Goal: Information Seeking & Learning: Check status

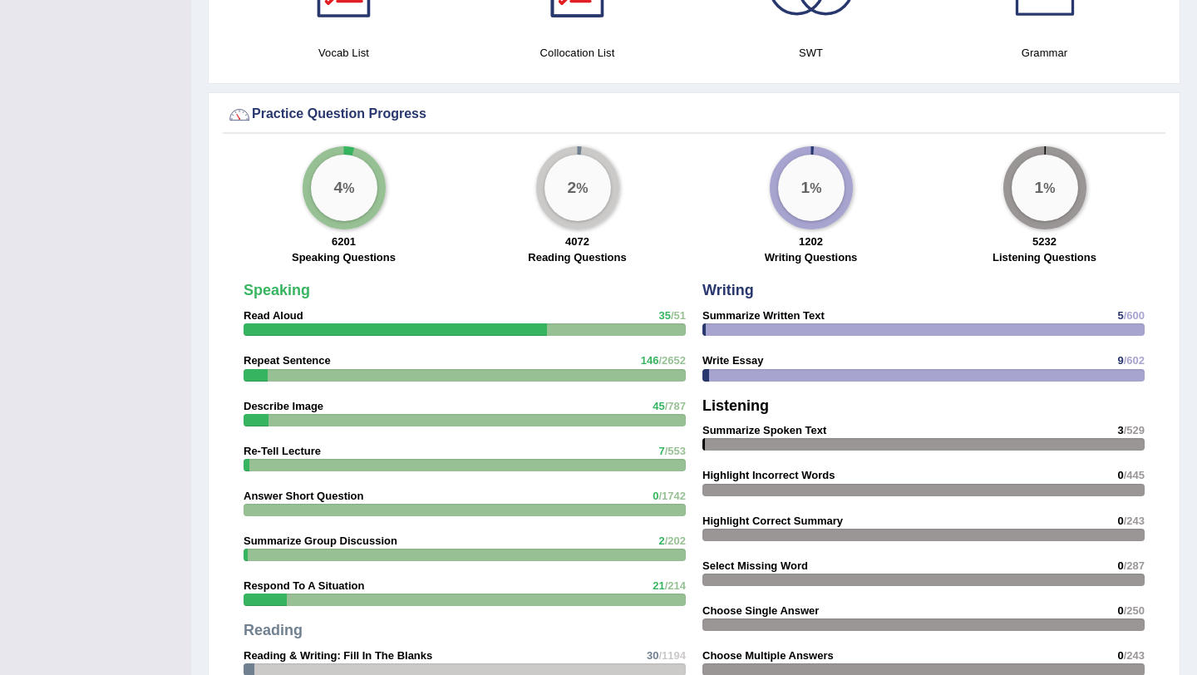
scroll to position [2204, 0]
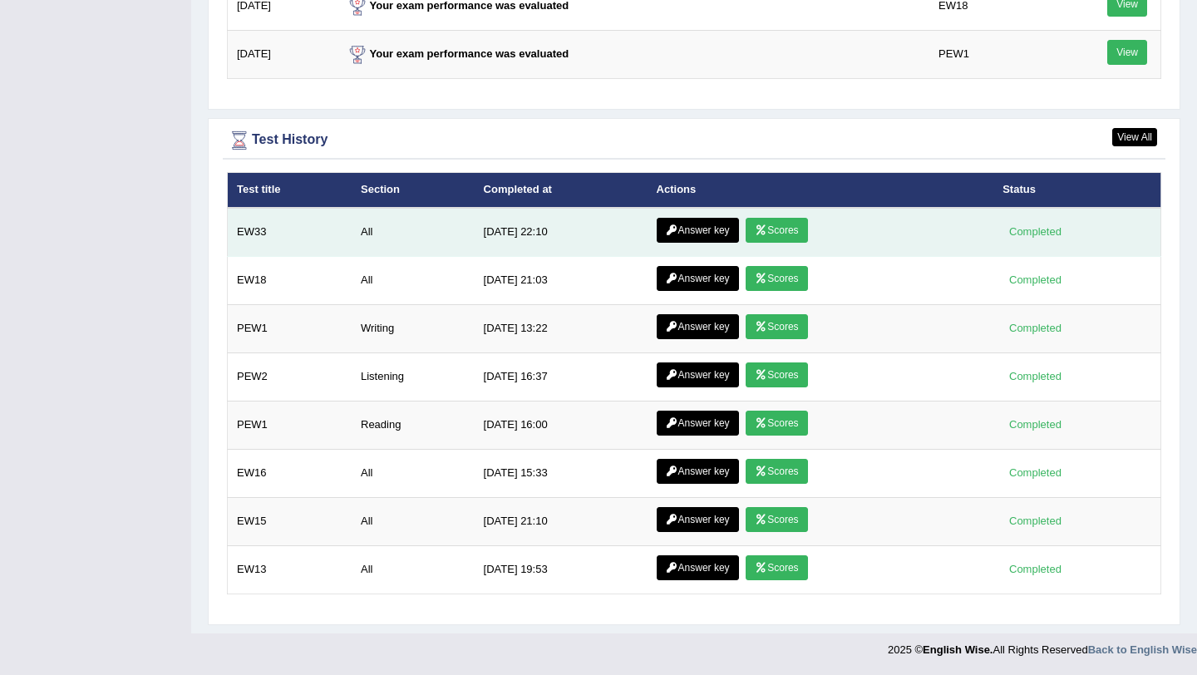
click at [767, 231] on link "Scores" at bounding box center [775, 230] width 61 height 25
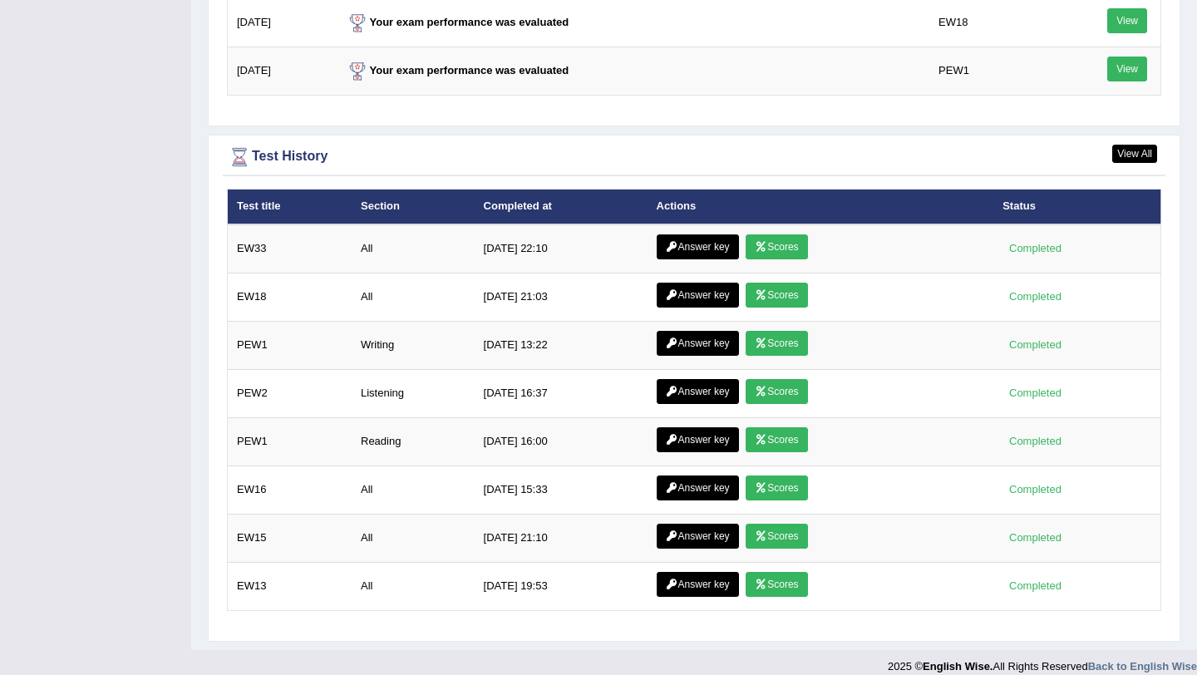
scroll to position [2204, 0]
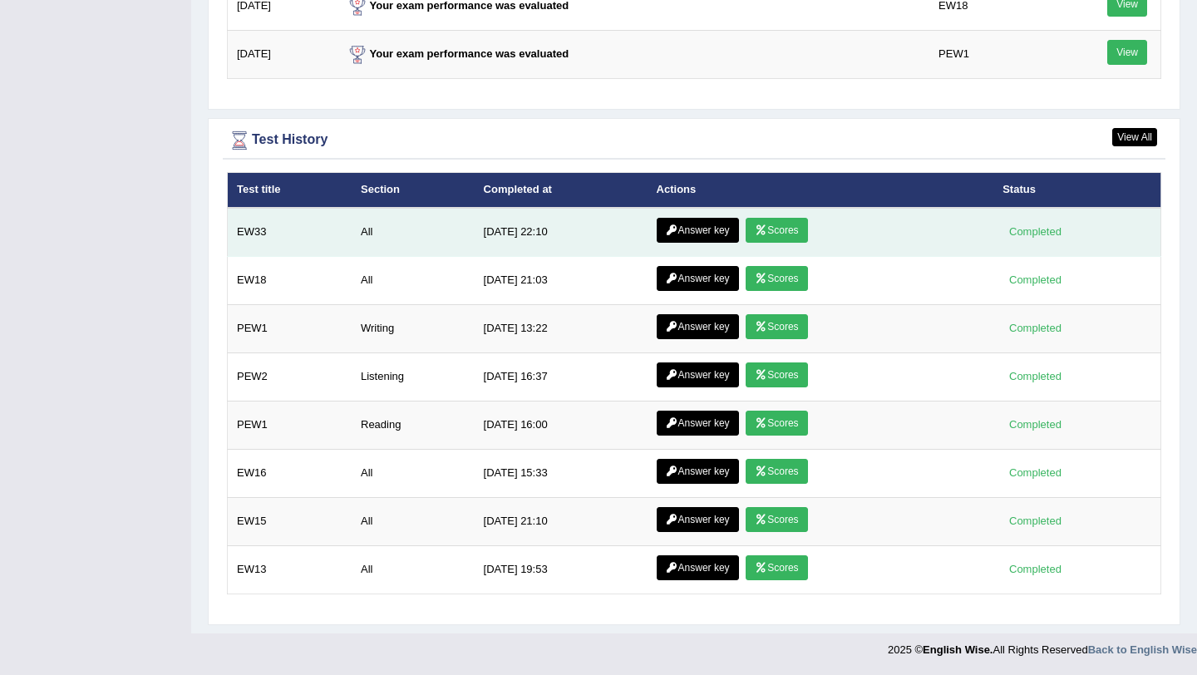
click at [688, 233] on link "Answer key" at bounding box center [697, 230] width 82 height 25
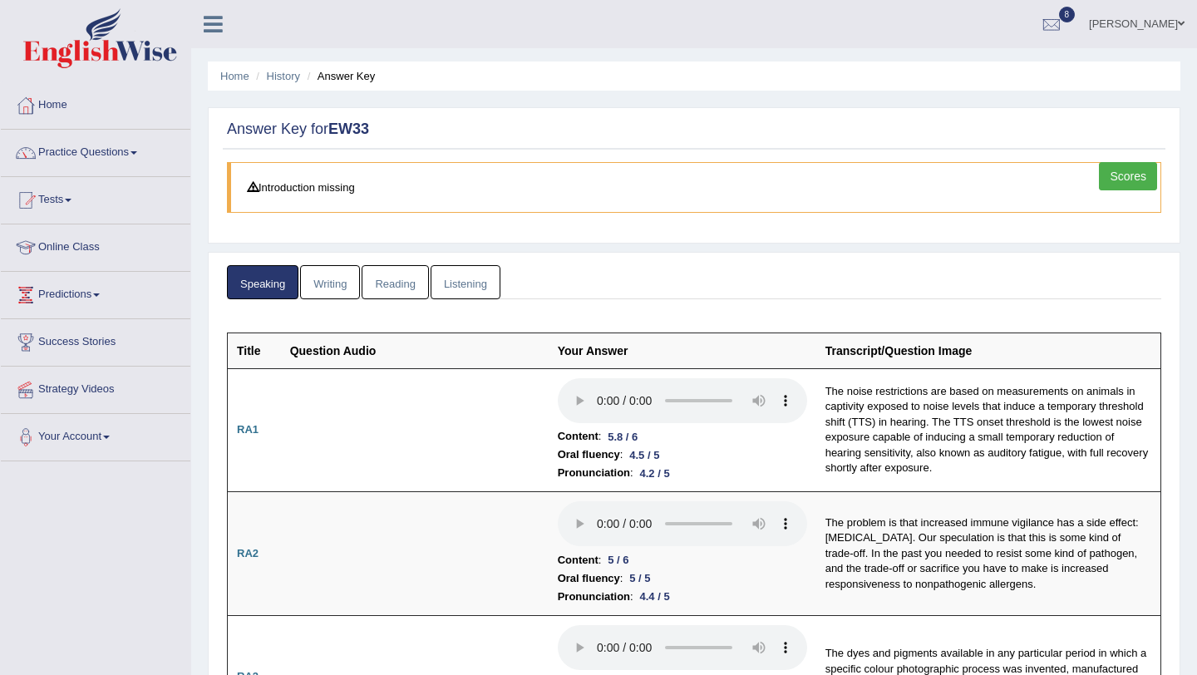
click at [351, 283] on link "Writing" at bounding box center [330, 282] width 60 height 34
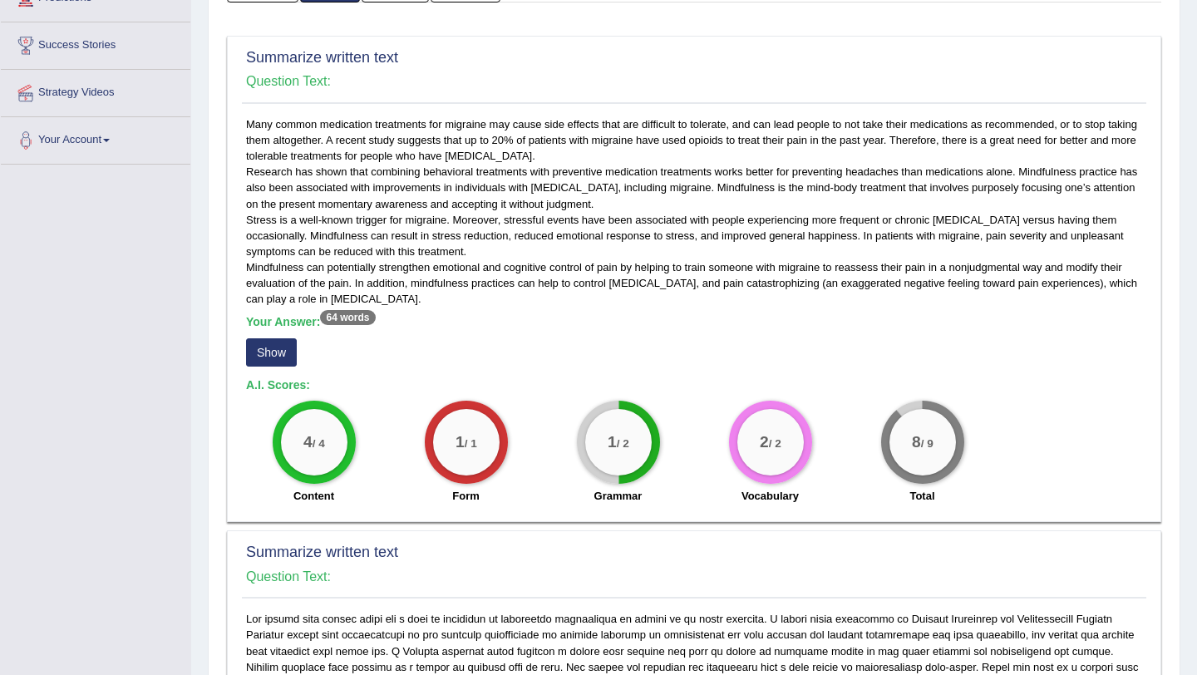
scroll to position [298, 0]
click at [258, 361] on button "Show" at bounding box center [271, 351] width 51 height 28
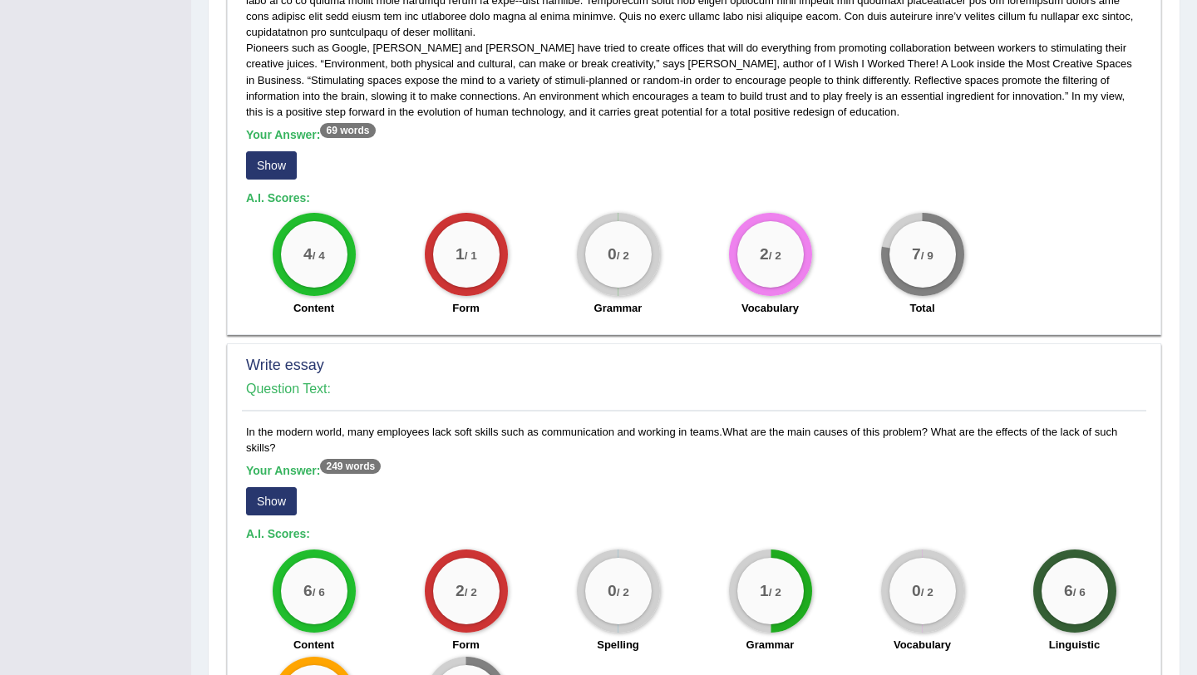
scroll to position [996, 0]
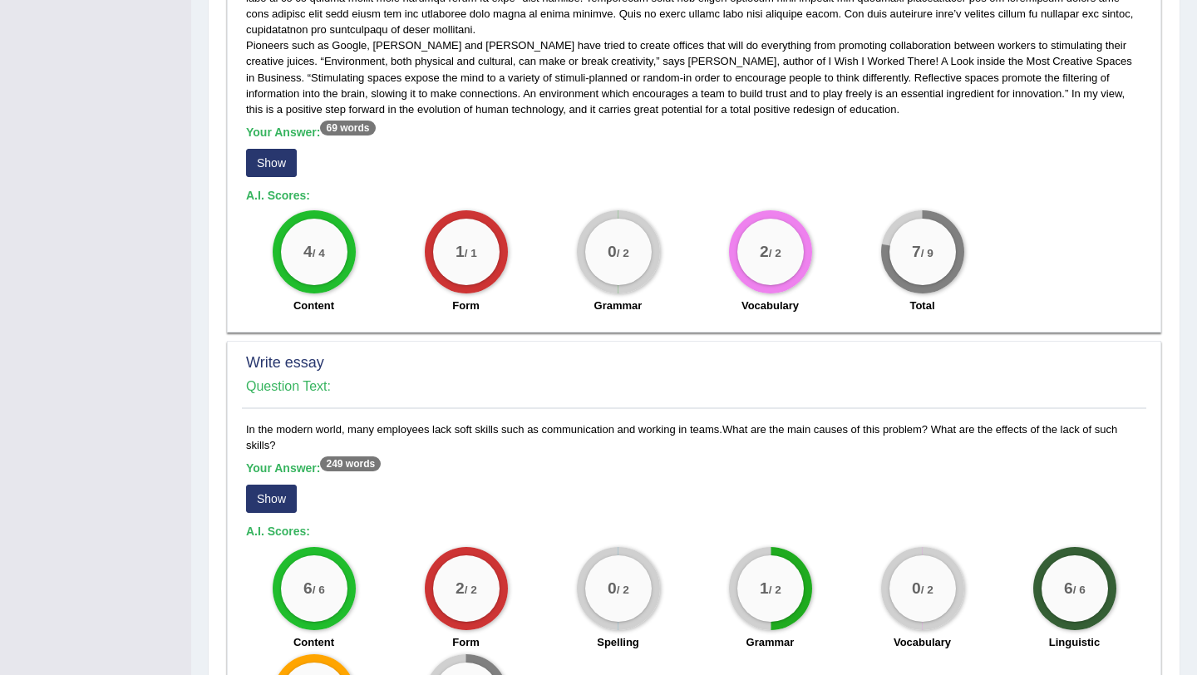
click at [286, 174] on button "Show" at bounding box center [271, 163] width 51 height 28
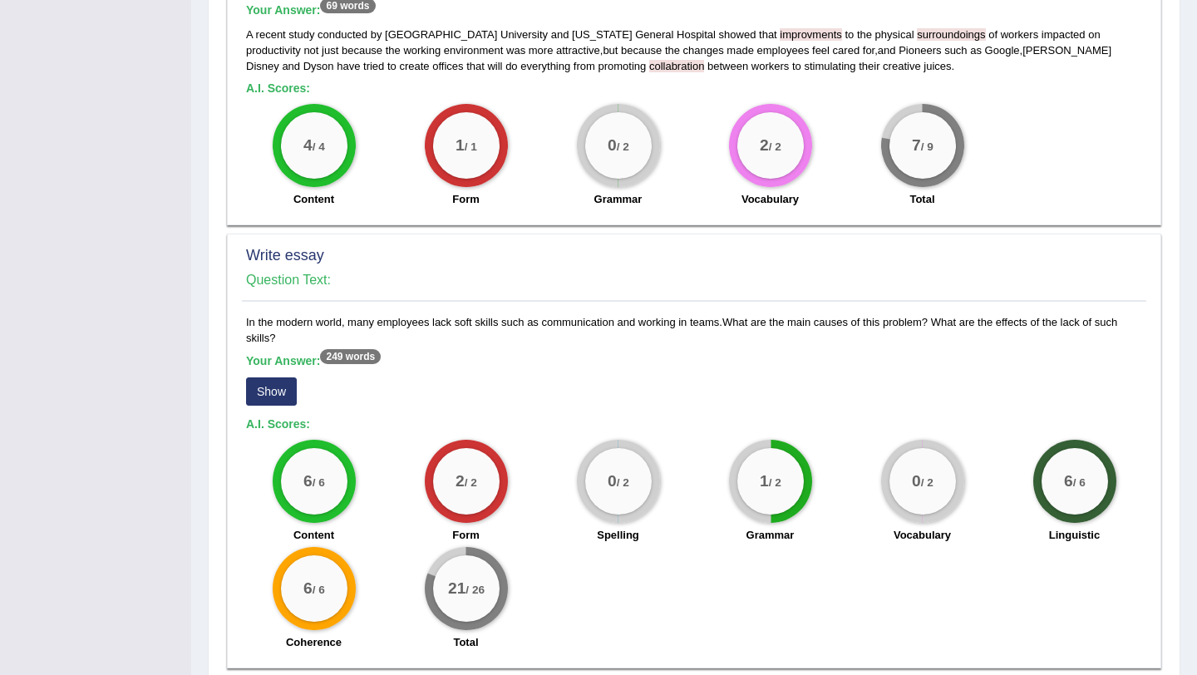
scroll to position [1189, 0]
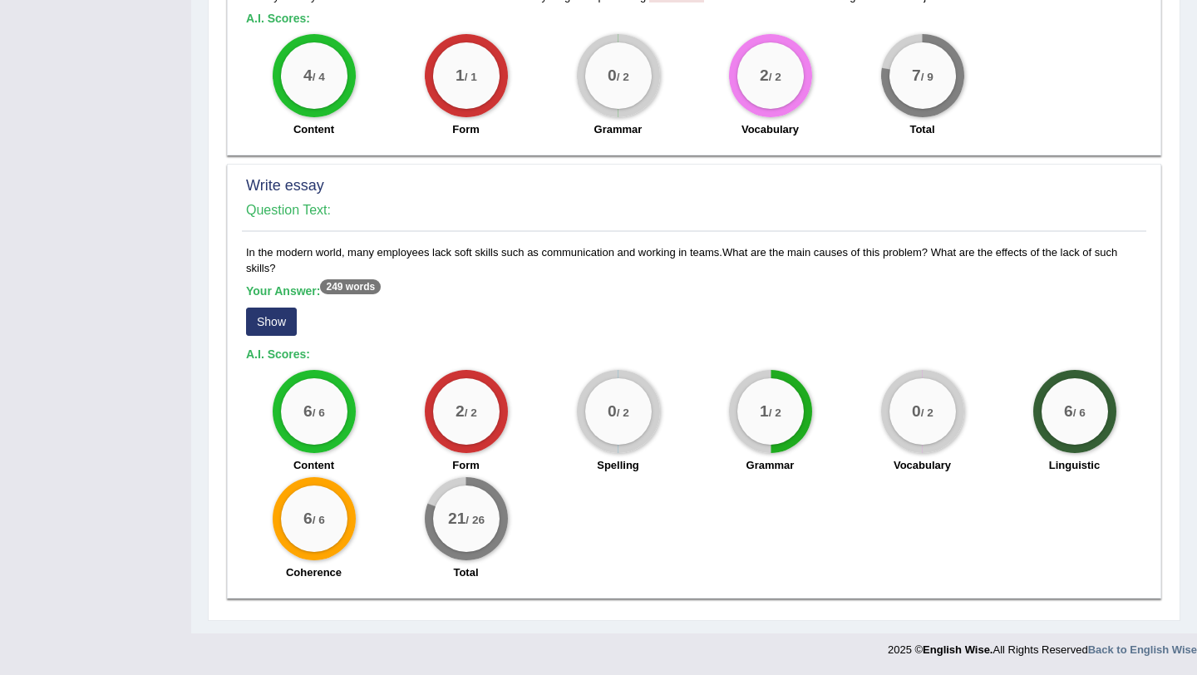
click at [285, 312] on button "Show" at bounding box center [271, 321] width 51 height 28
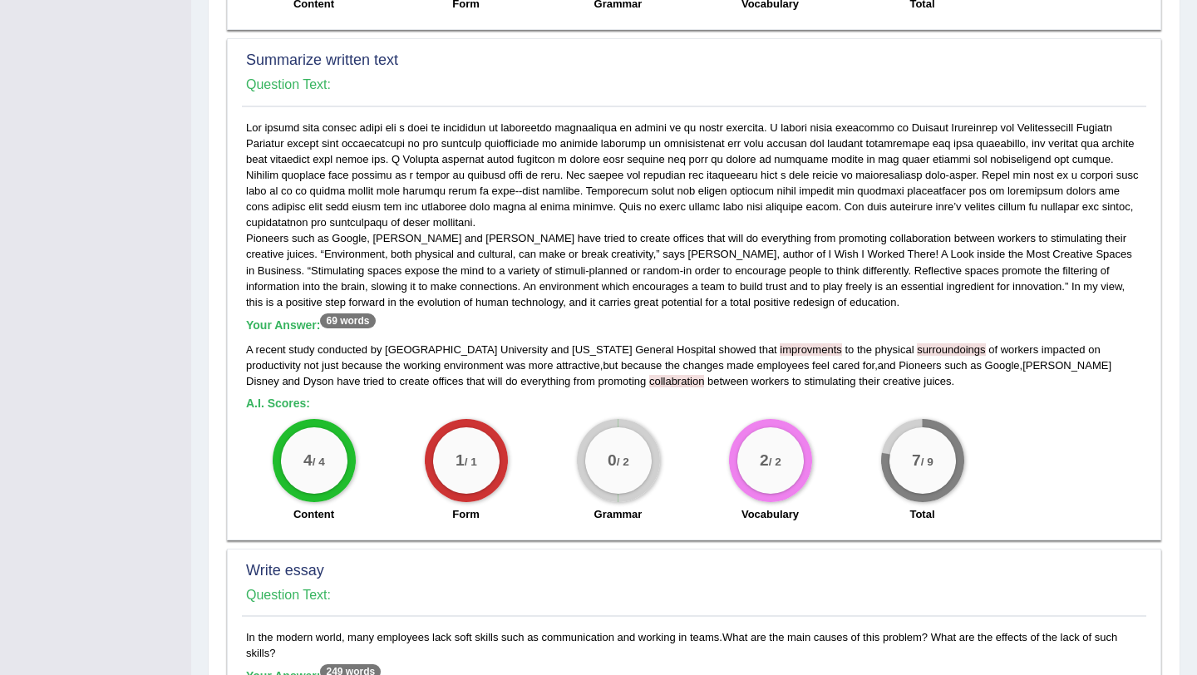
scroll to position [0, 0]
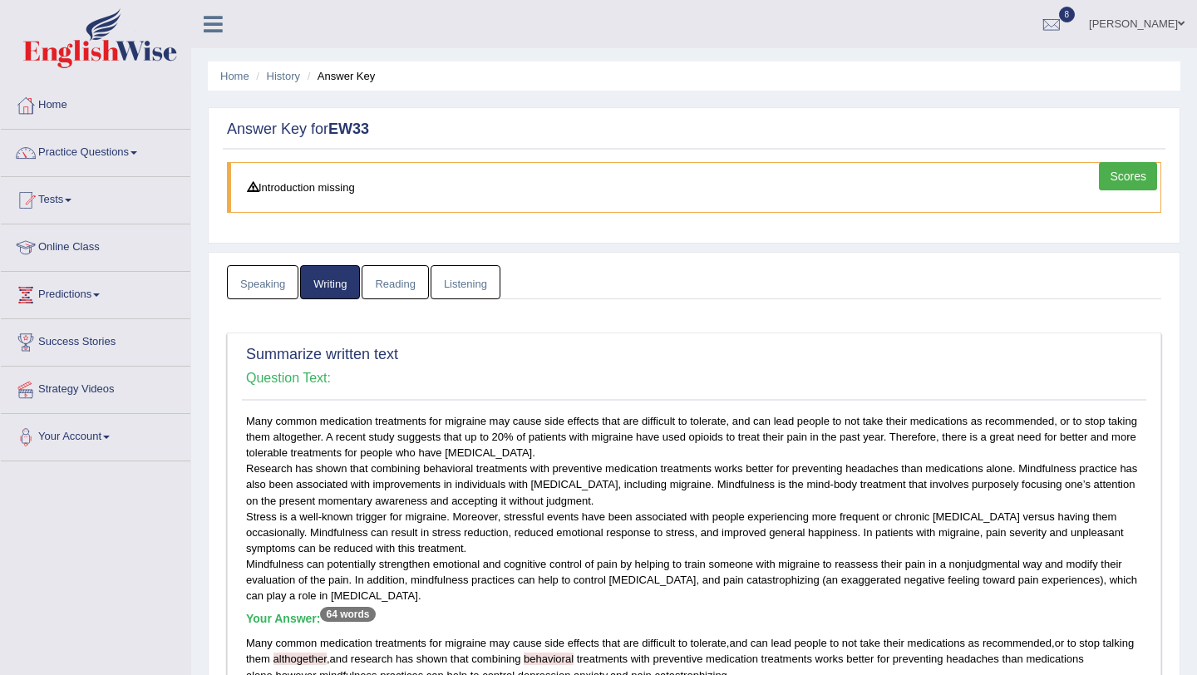
click at [405, 287] on link "Reading" at bounding box center [394, 282] width 66 height 34
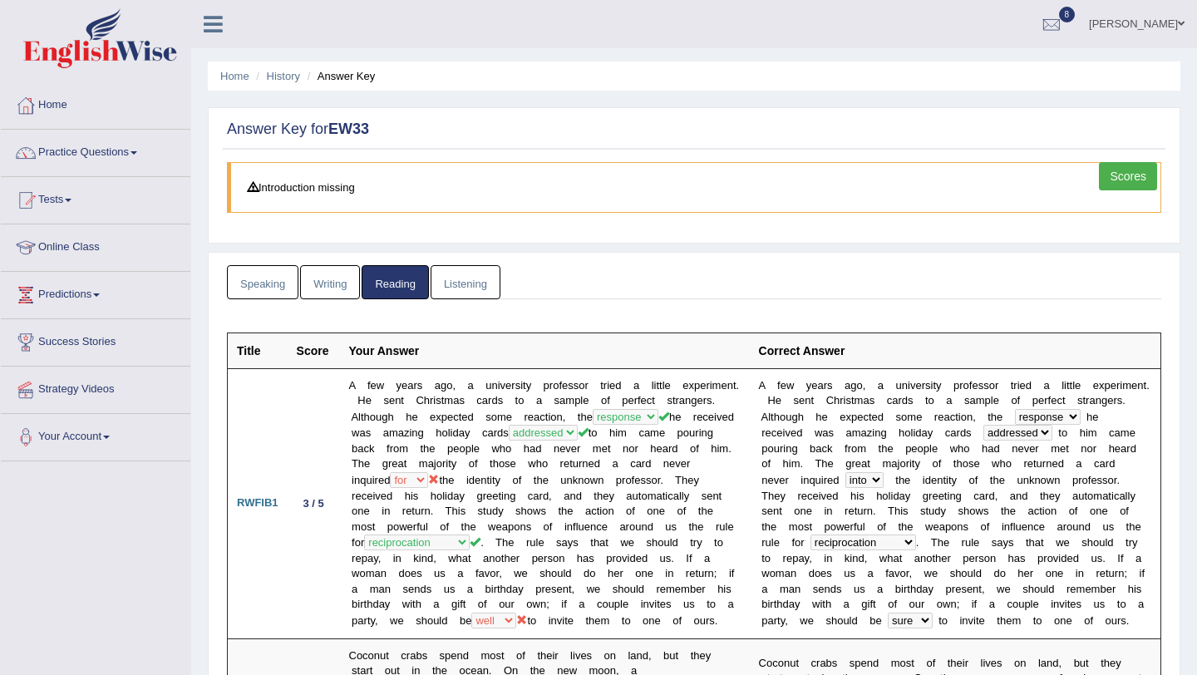
click at [469, 295] on link "Listening" at bounding box center [465, 282] width 70 height 34
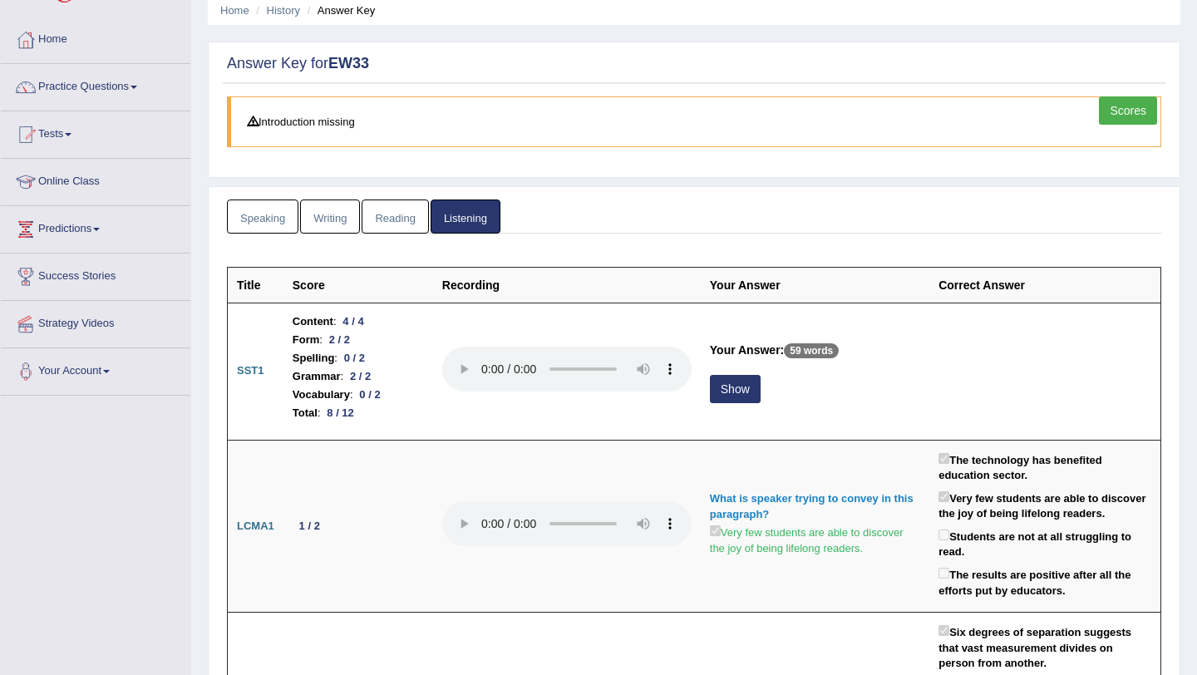
scroll to position [71, 0]
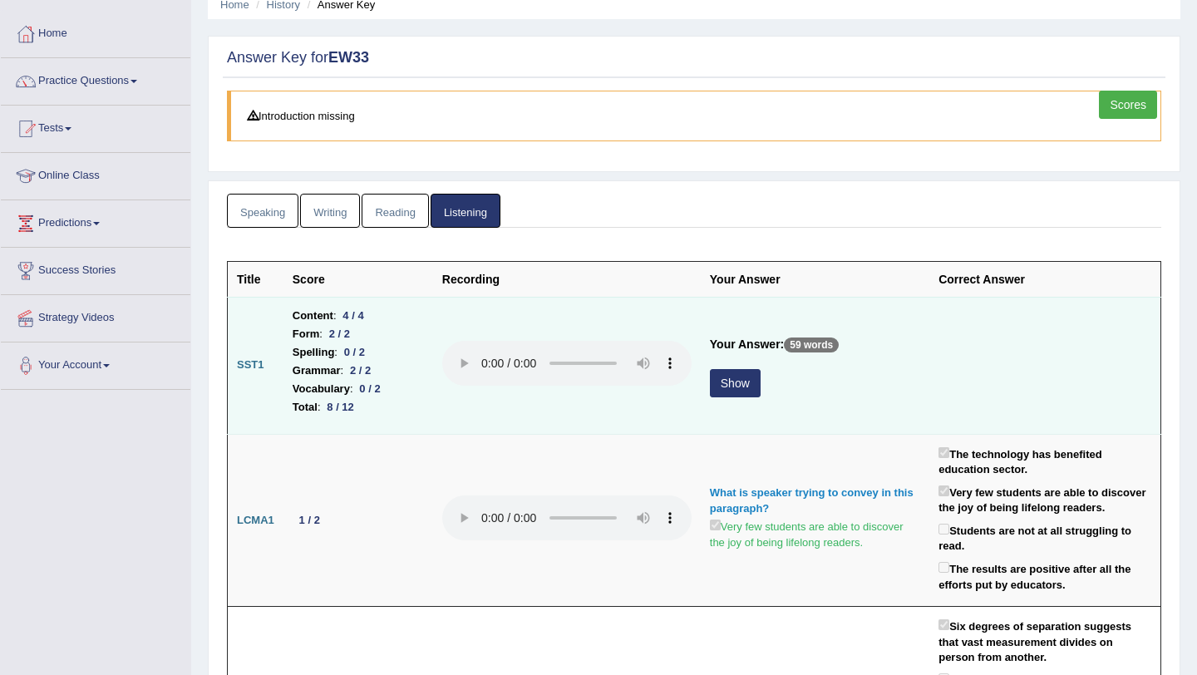
click at [732, 387] on button "Show" at bounding box center [735, 383] width 51 height 28
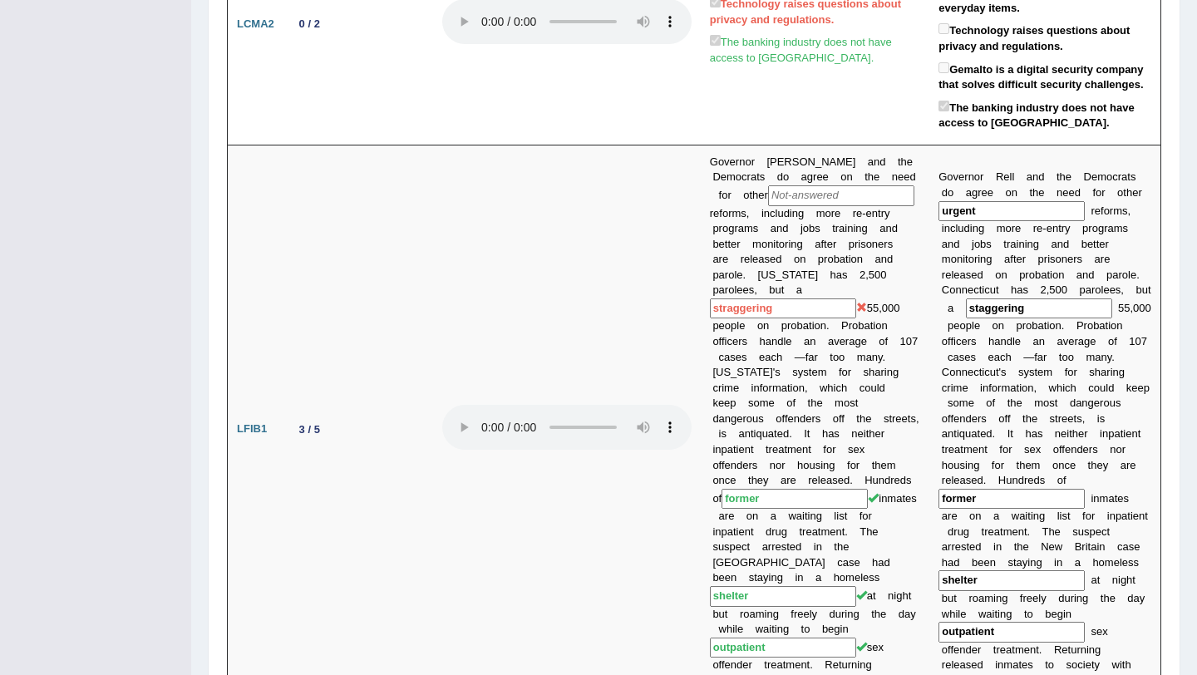
scroll to position [0, 0]
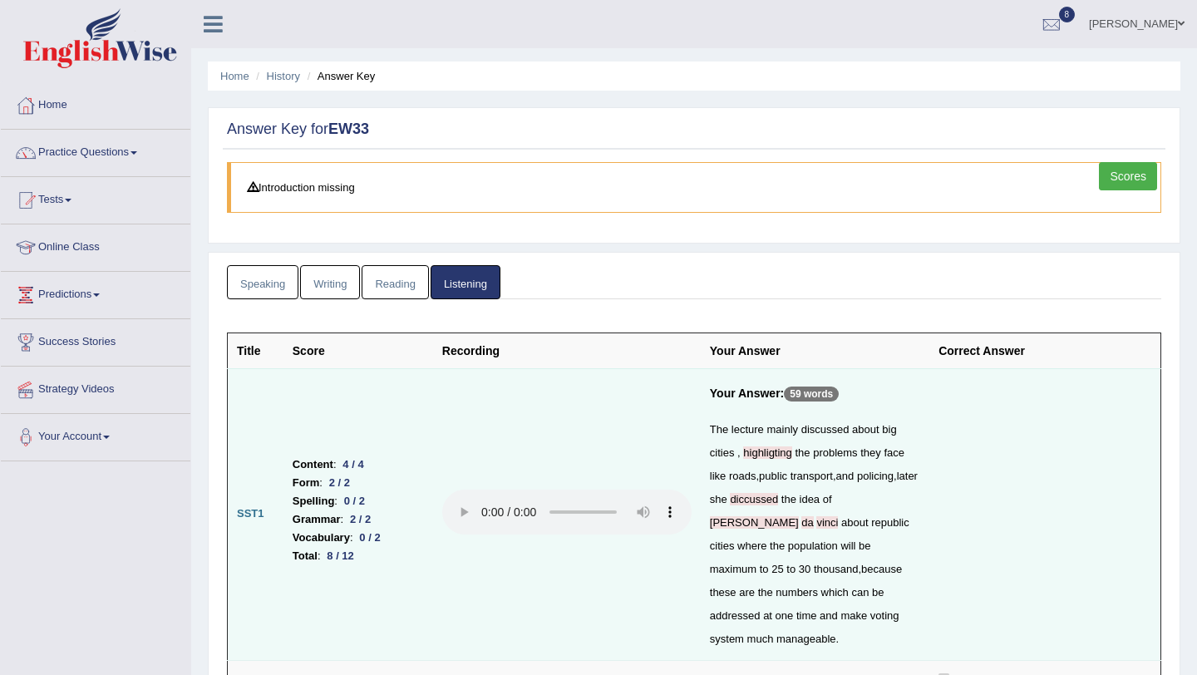
click at [281, 294] on link "Speaking" at bounding box center [262, 282] width 71 height 34
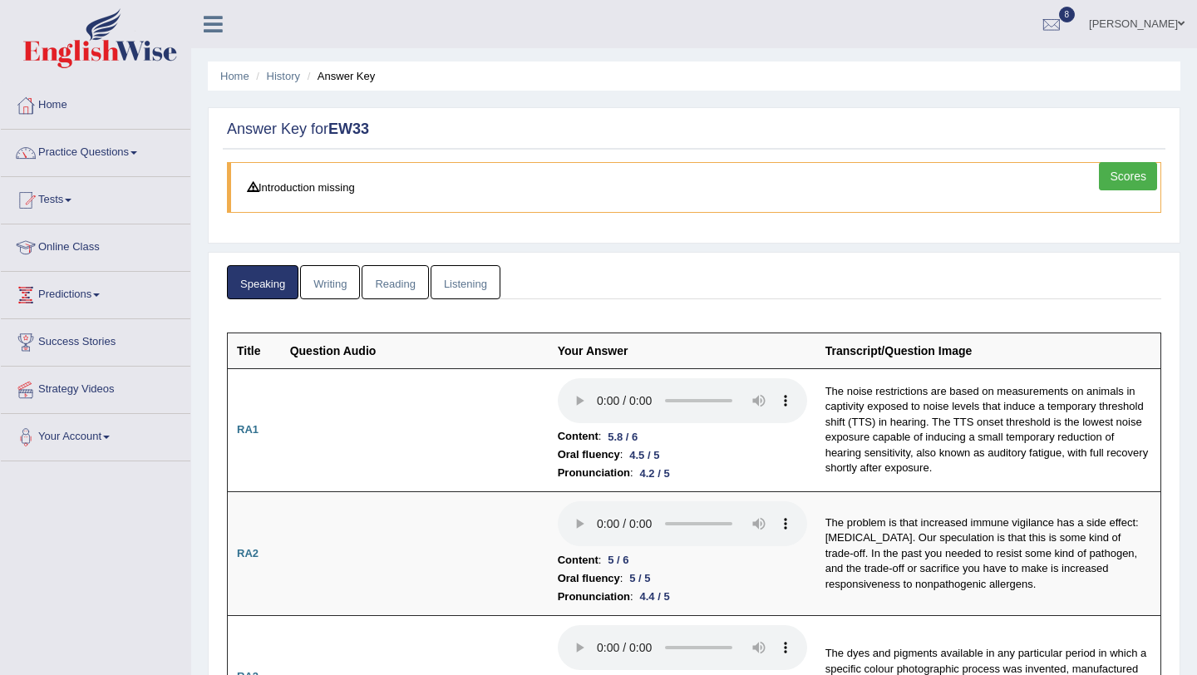
click at [346, 283] on link "Writing" at bounding box center [330, 282] width 60 height 34
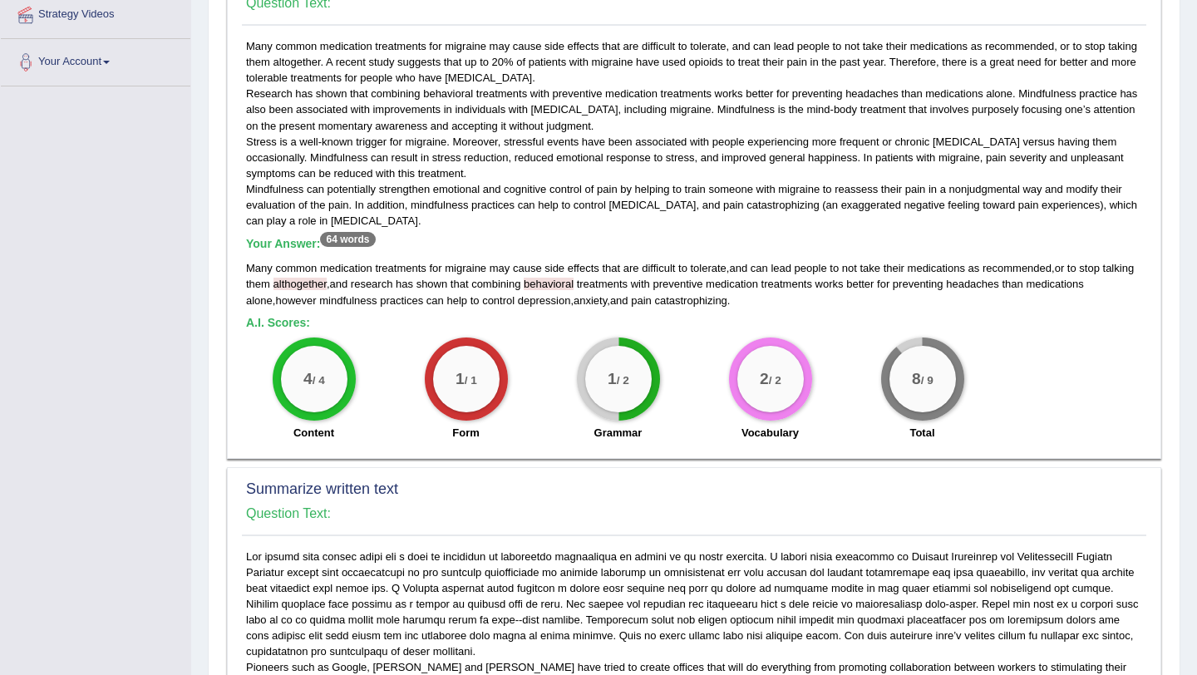
scroll to position [371, 0]
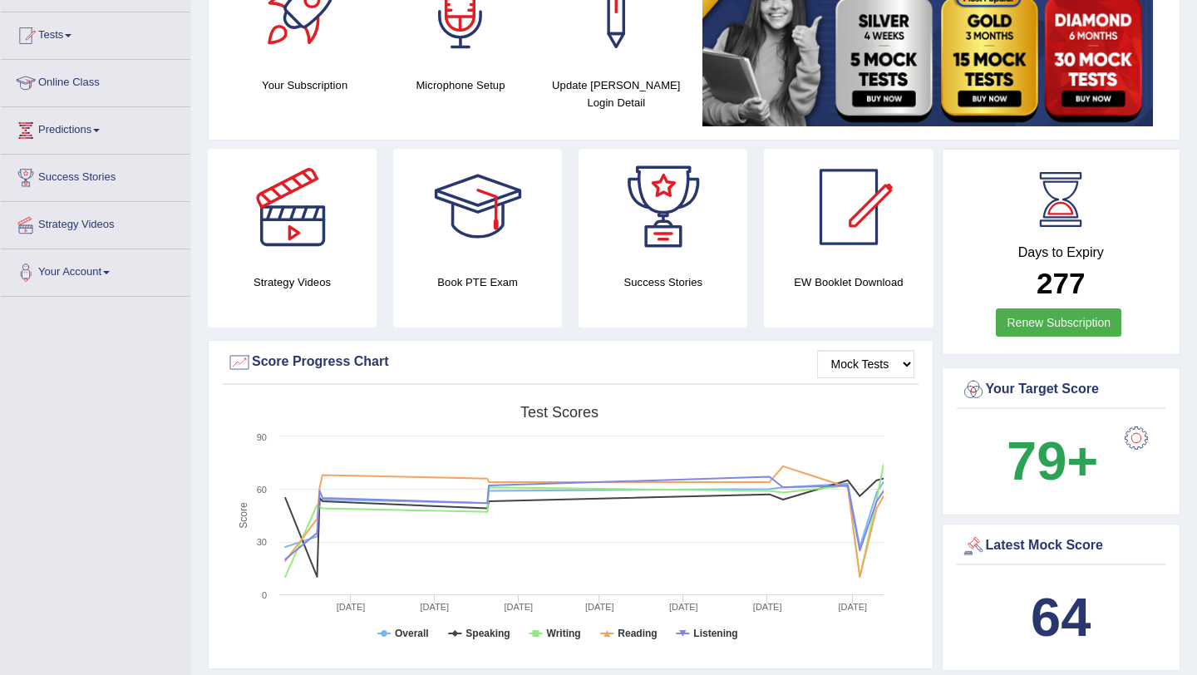
scroll to position [168, 0]
